Goal: Use online tool/utility: Utilize a website feature to perform a specific function

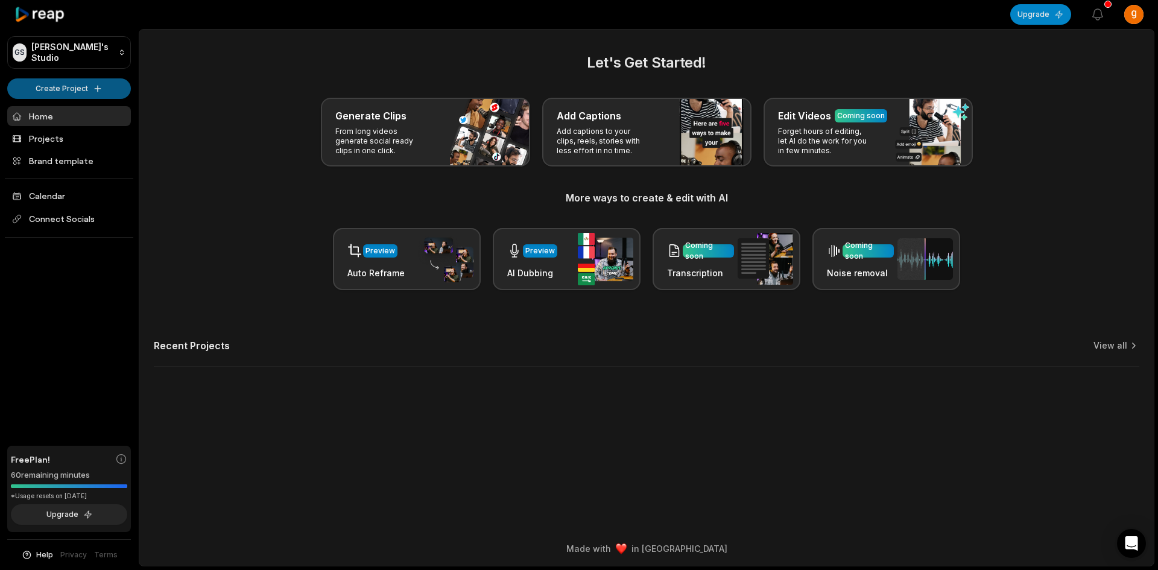
click at [89, 92] on html "[PERSON_NAME] Studio Create Project Home Projects Brand template Calendar Conne…" at bounding box center [579, 285] width 1158 height 570
click at [172, 127] on html "[PERSON_NAME] Studio Create Project Home Projects Brand template Calendar Conne…" at bounding box center [579, 285] width 1158 height 570
click at [83, 90] on html "[PERSON_NAME] Studio Create Project Home Projects Brand template Calendar Conne…" at bounding box center [579, 285] width 1158 height 570
click at [87, 116] on link "Create Clips" at bounding box center [69, 113] width 118 height 20
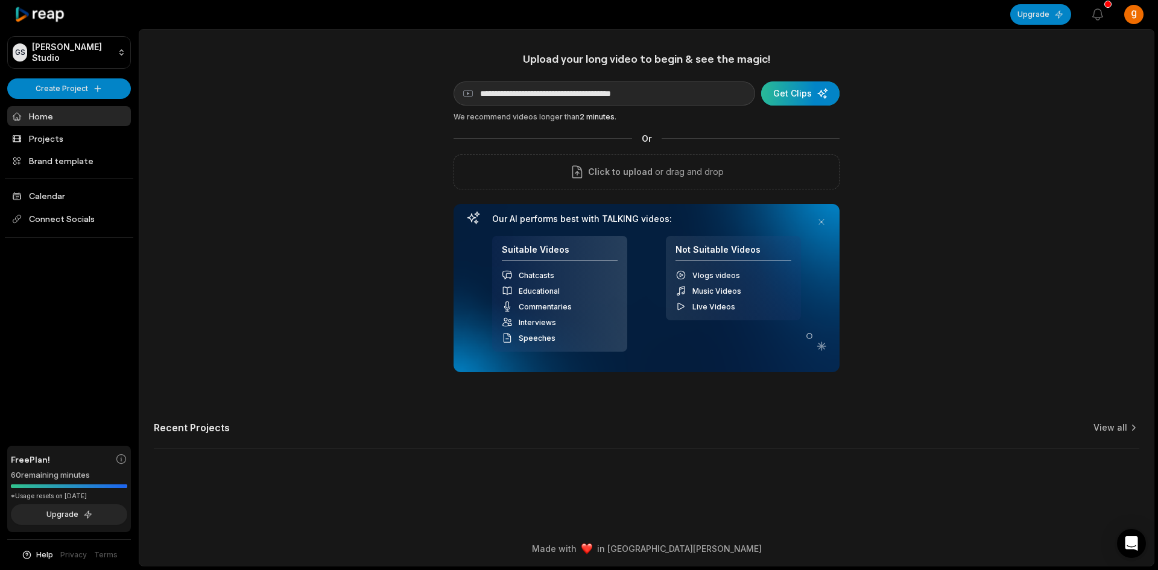
type input "**********"
click at [798, 91] on div "submit" at bounding box center [800, 93] width 78 height 24
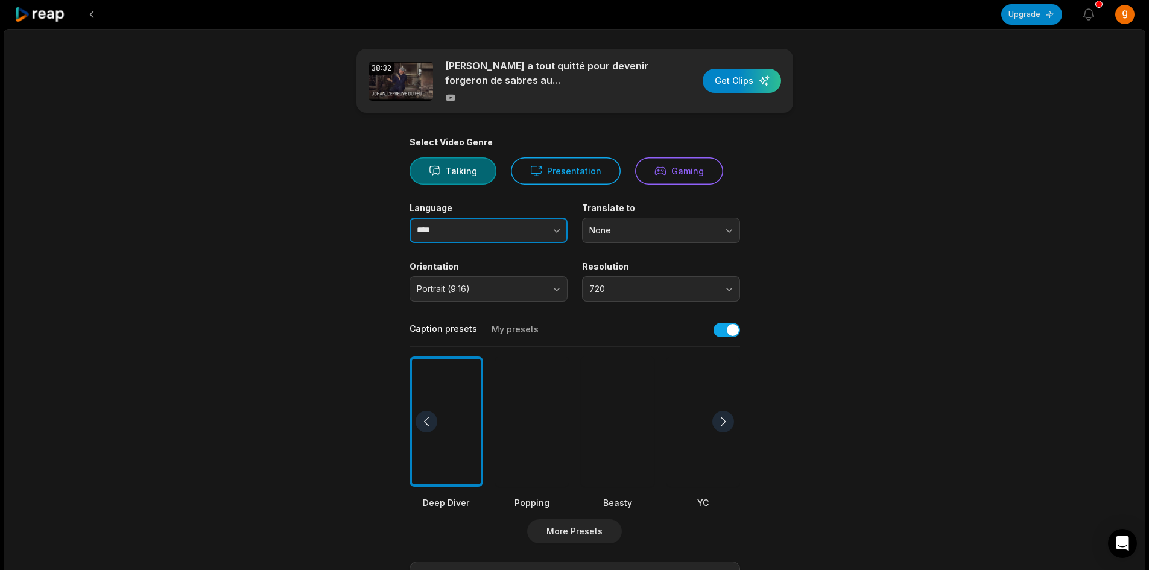
click at [561, 234] on icon "button" at bounding box center [556, 230] width 12 height 12
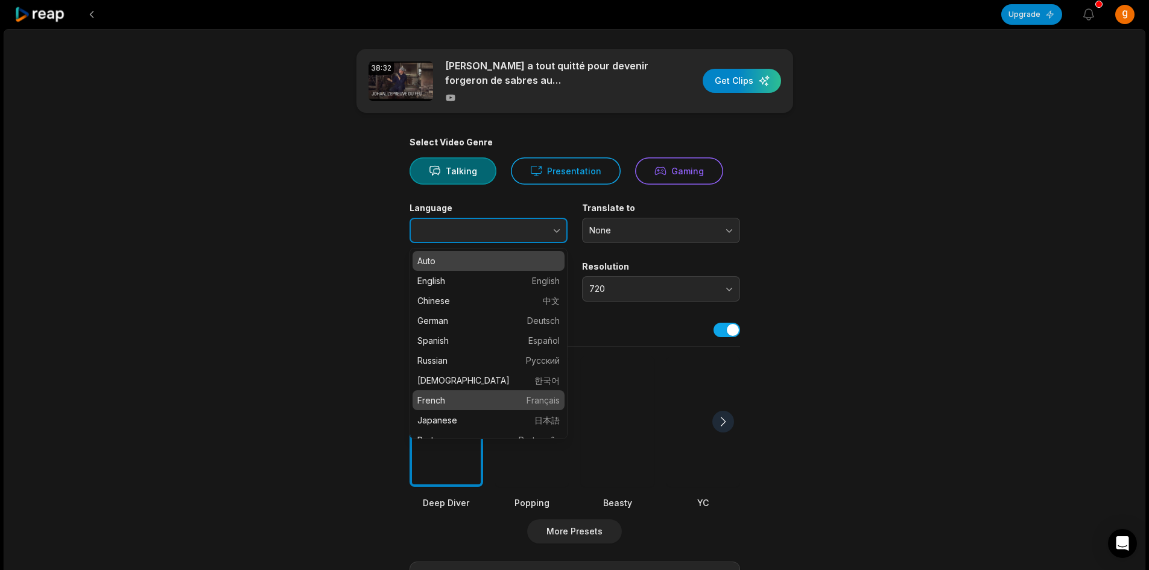
type input "******"
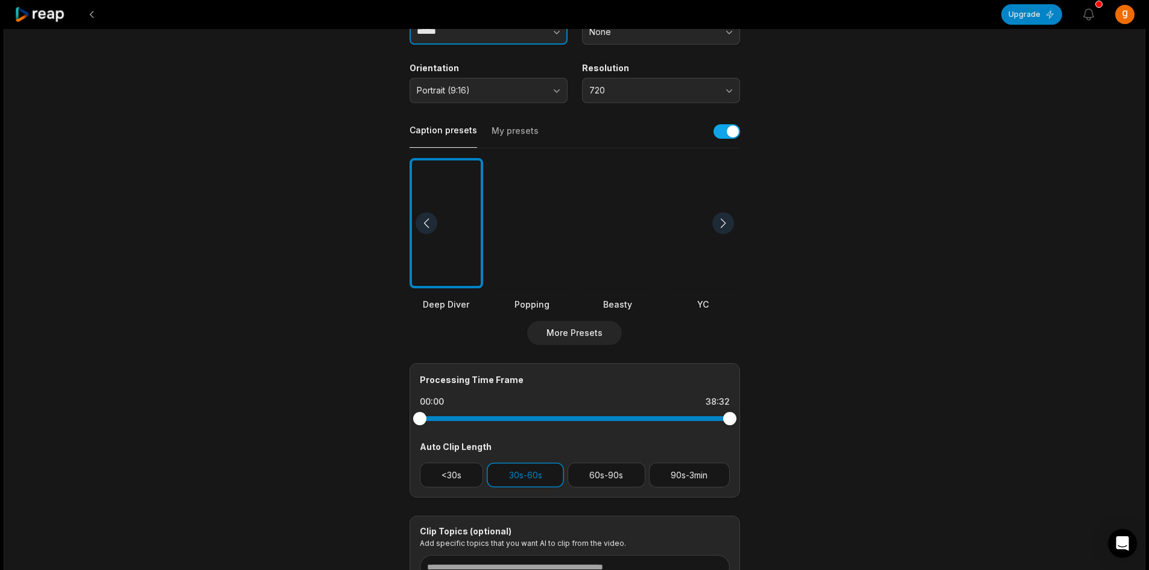
scroll to position [241, 0]
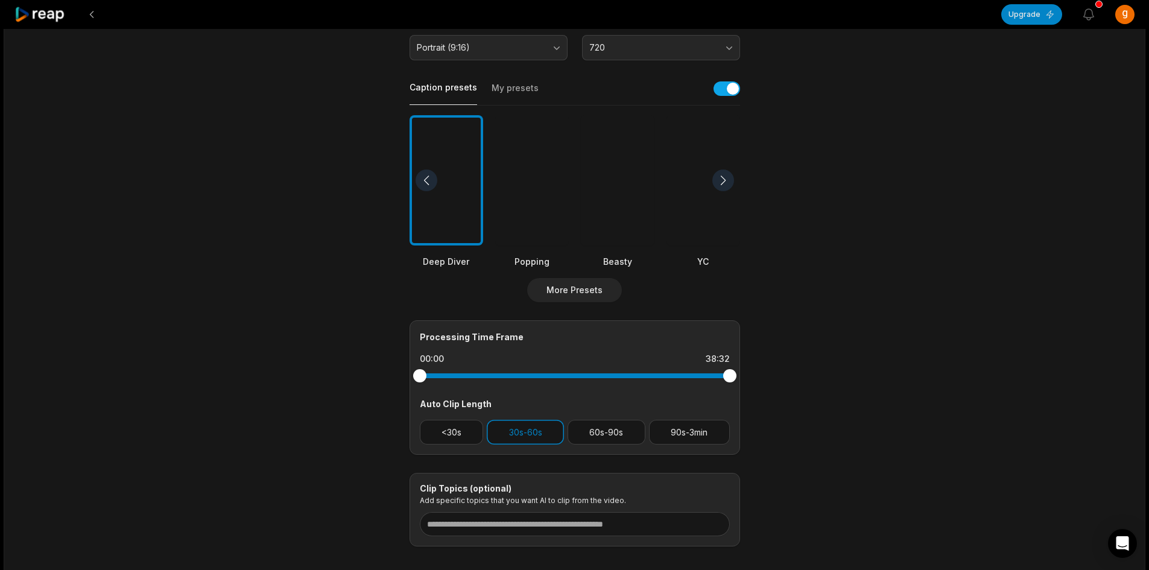
click at [722, 178] on div at bounding box center [723, 180] width 22 height 22
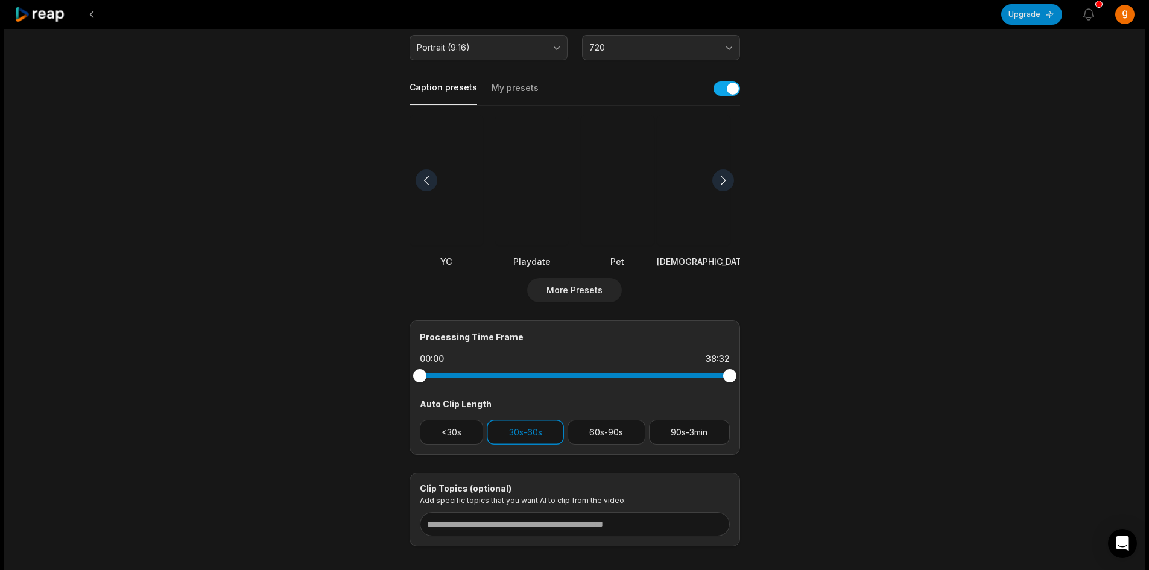
click at [722, 178] on div at bounding box center [723, 180] width 22 height 22
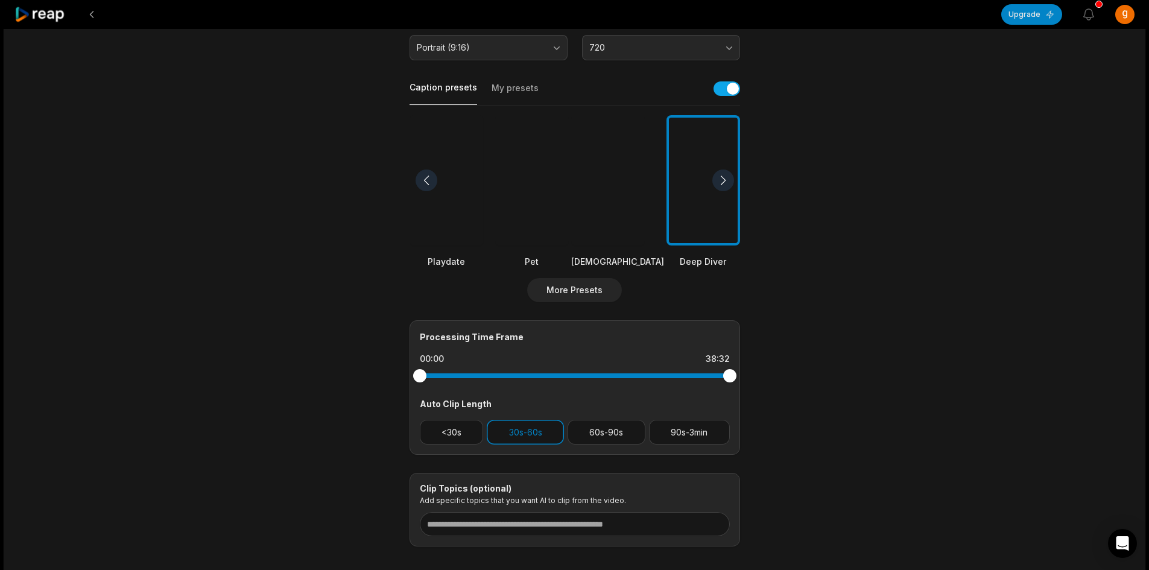
click at [722, 178] on div at bounding box center [723, 180] width 22 height 22
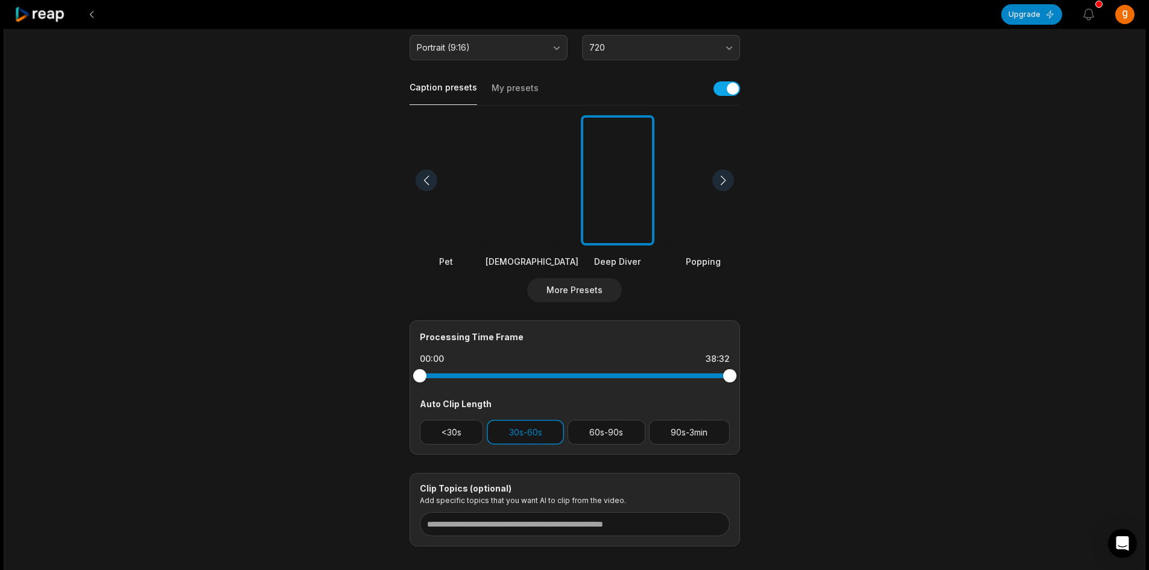
click at [722, 178] on div at bounding box center [723, 180] width 22 height 22
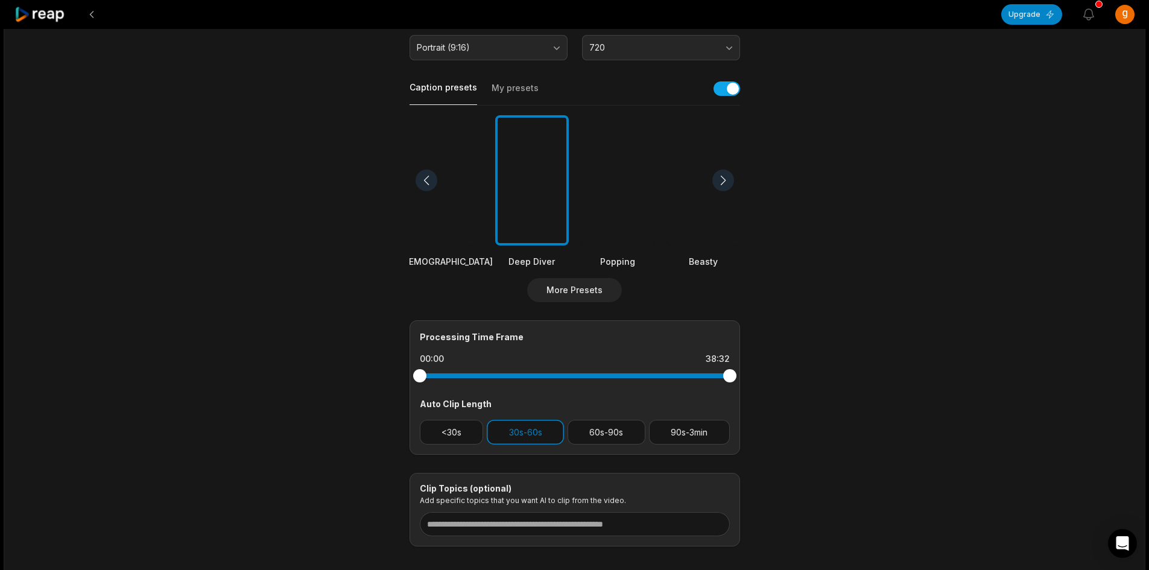
click at [722, 178] on div at bounding box center [723, 180] width 22 height 22
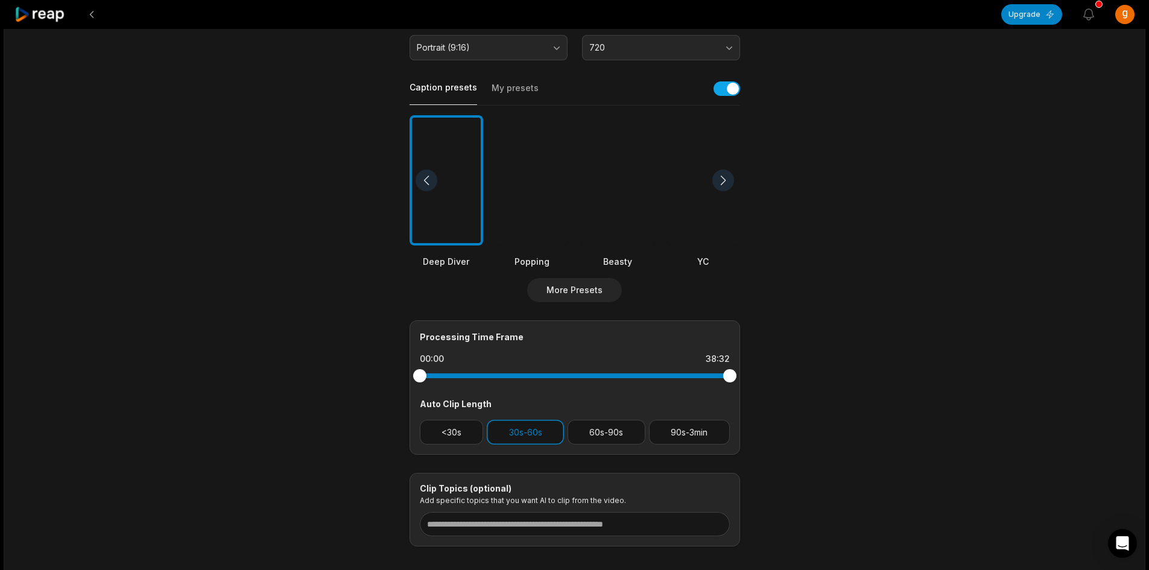
click at [722, 178] on div at bounding box center [723, 180] width 22 height 22
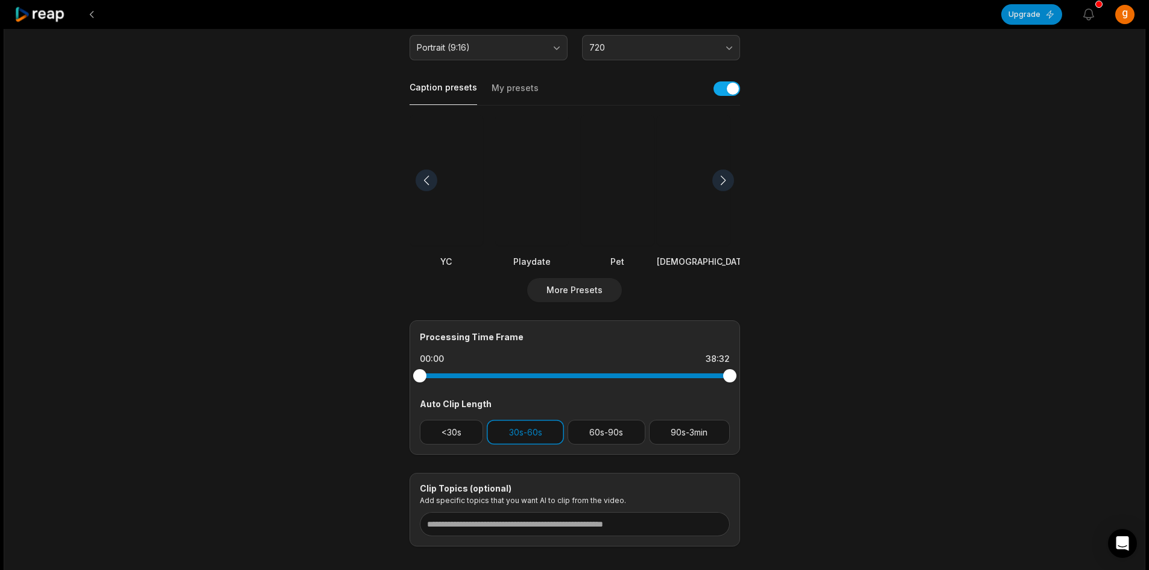
click at [722, 178] on div at bounding box center [723, 180] width 22 height 22
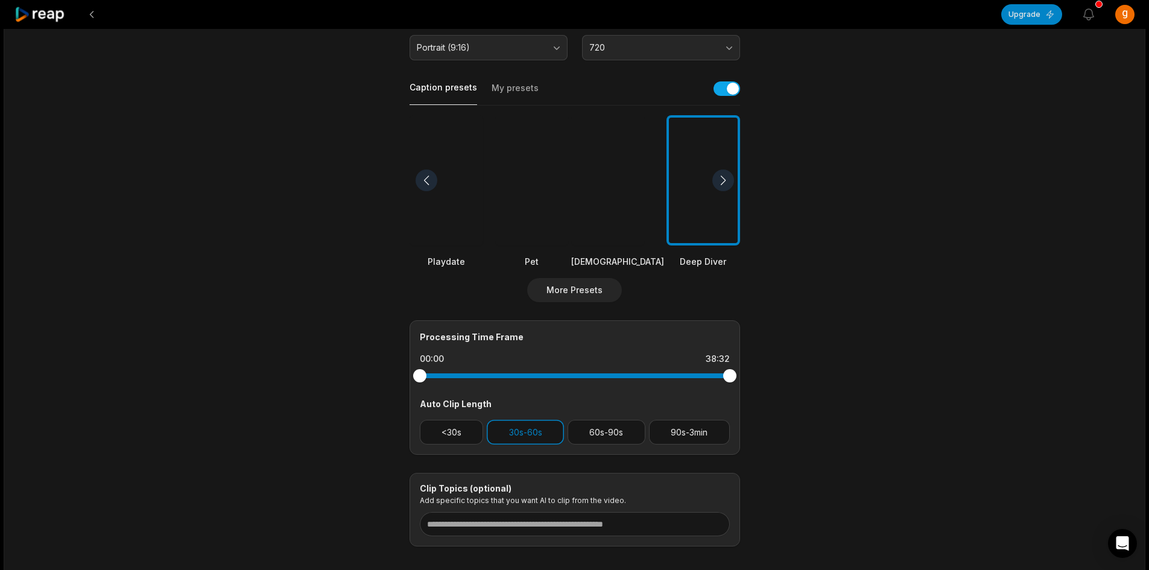
click at [722, 178] on div at bounding box center [723, 180] width 22 height 22
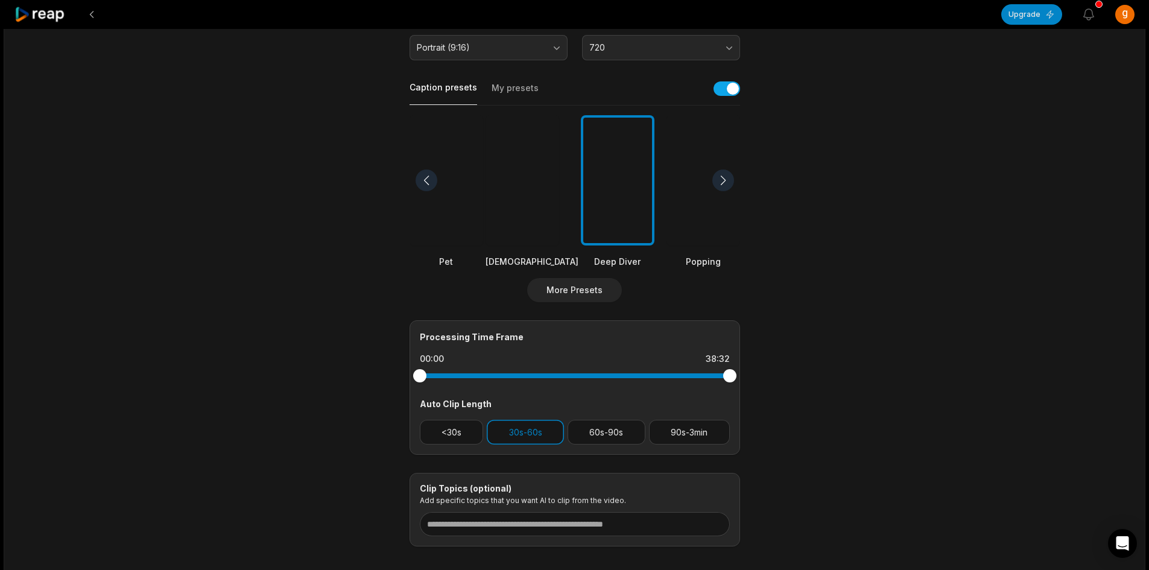
click at [722, 178] on div at bounding box center [723, 180] width 22 height 22
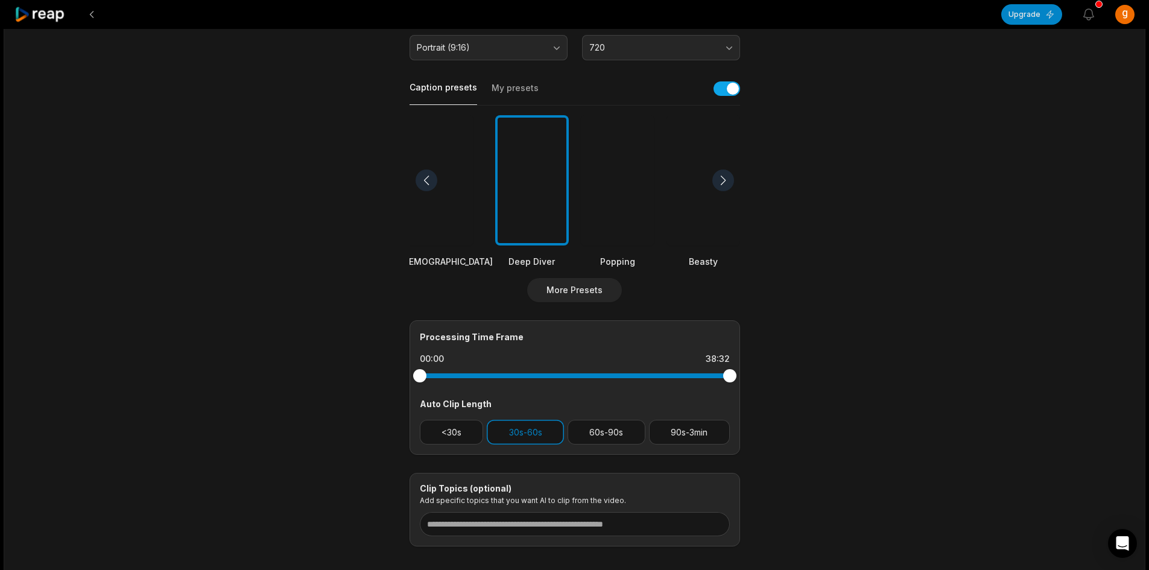
click at [722, 178] on div at bounding box center [723, 180] width 22 height 22
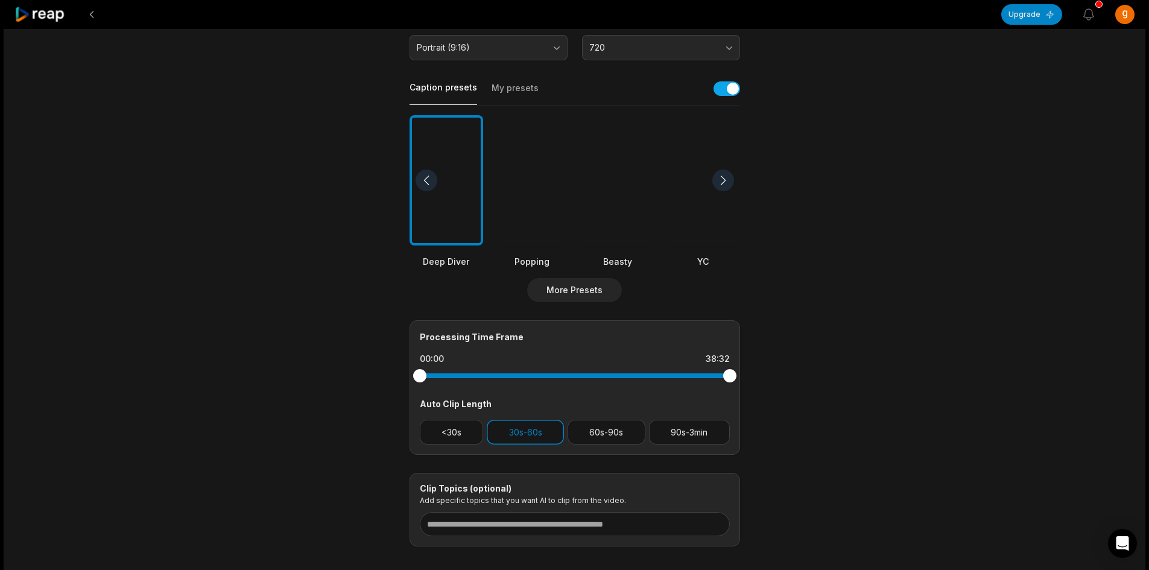
click at [722, 178] on div at bounding box center [723, 180] width 22 height 22
click at [628, 197] on div at bounding box center [618, 180] width 74 height 131
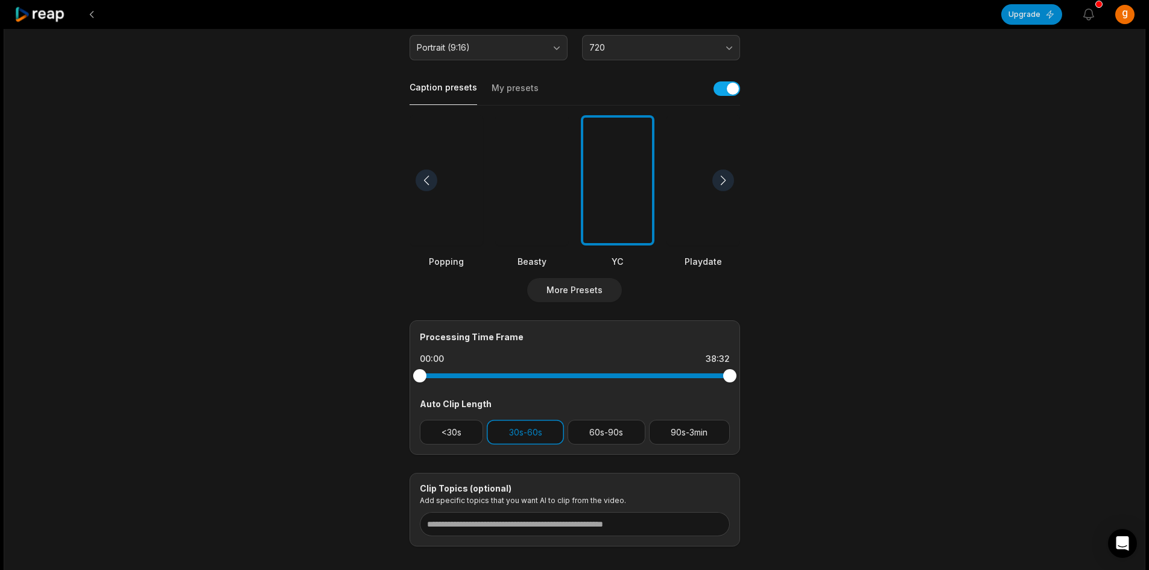
scroll to position [301, 0]
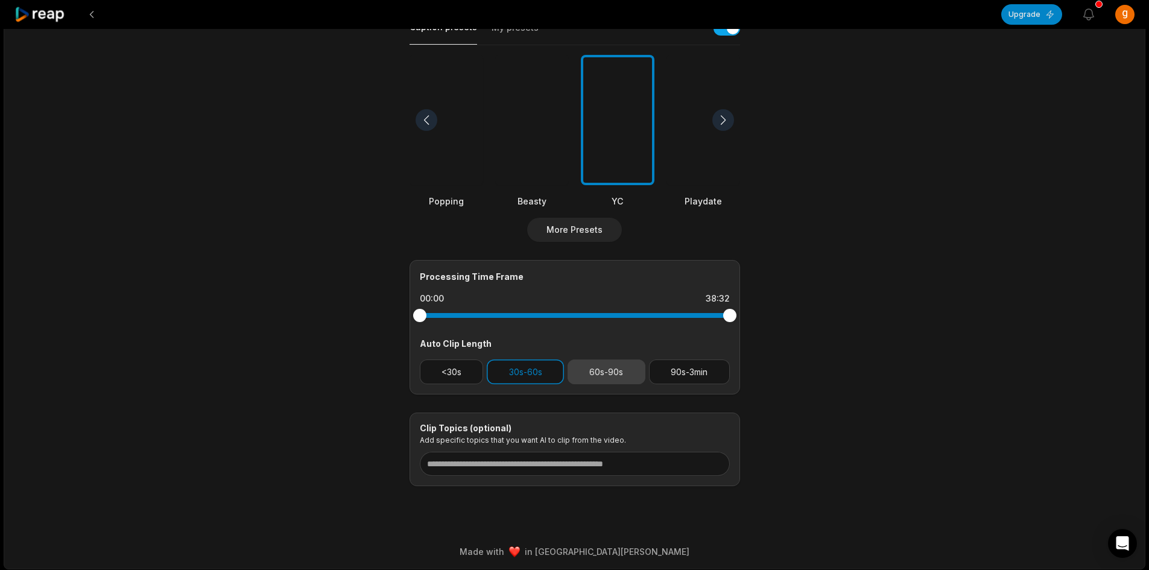
click at [619, 376] on button "60s-90s" at bounding box center [606, 371] width 78 height 25
click at [514, 376] on button "30s-60s" at bounding box center [525, 371] width 77 height 25
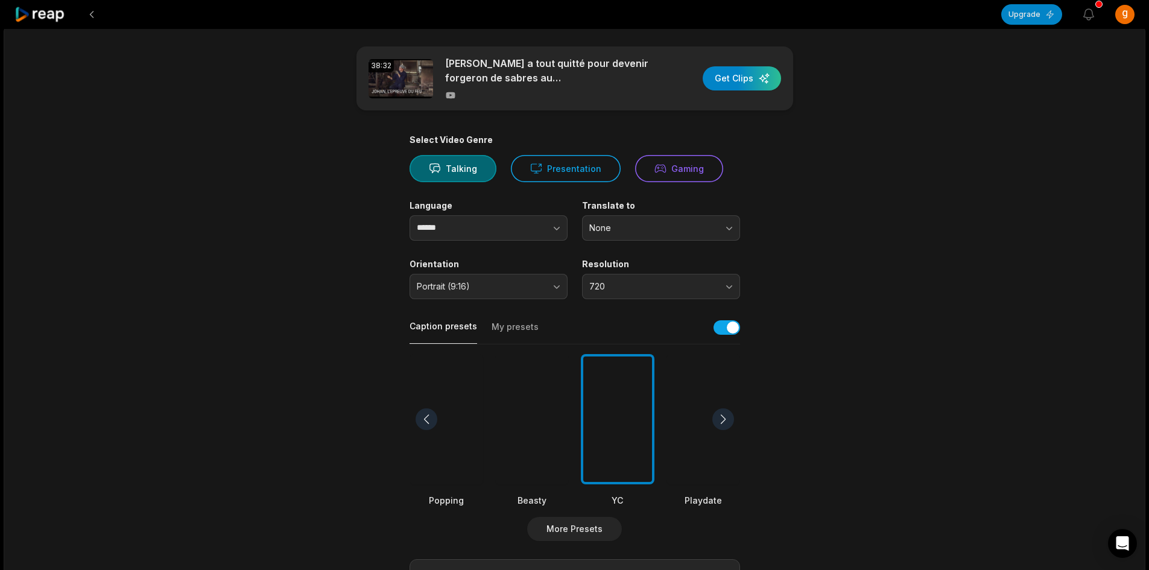
scroll to position [0, 0]
click at [762, 80] on div "button" at bounding box center [741, 81] width 78 height 24
